Goal: Task Accomplishment & Management: Manage account settings

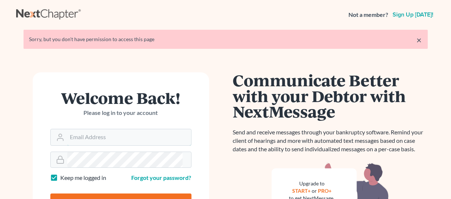
type input "mrodgers@wetzelandmoore.com"
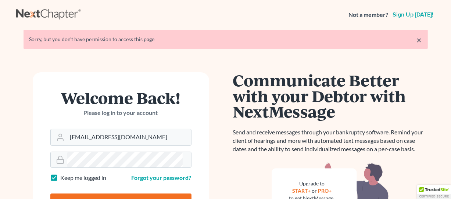
type input "Thinking..."
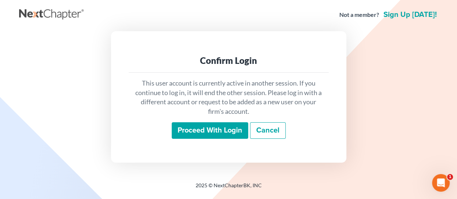
click at [209, 129] on input "Proceed with login" at bounding box center [210, 130] width 77 height 17
